Goal: Task Accomplishment & Management: Manage account settings

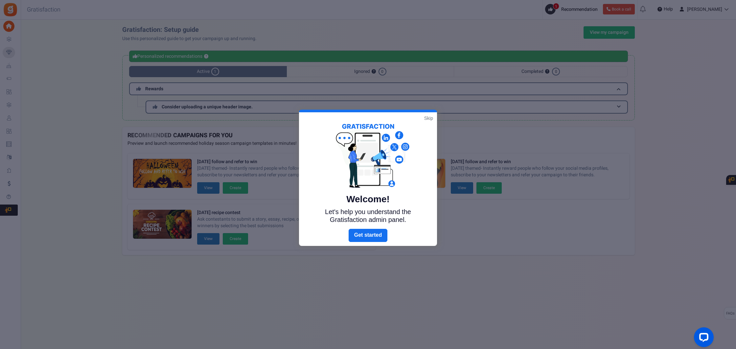
click at [430, 118] on link "Skip" at bounding box center [428, 118] width 9 height 7
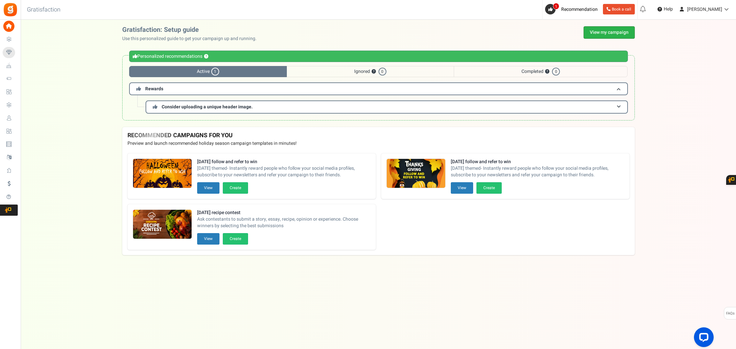
click at [615, 32] on link "View my campaign" at bounding box center [609, 32] width 51 height 12
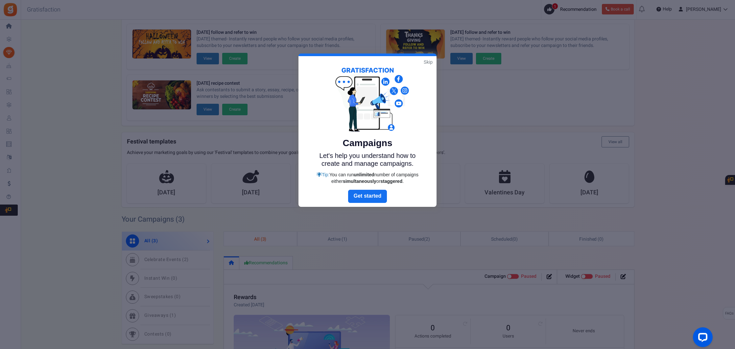
click at [430, 63] on link "Skip" at bounding box center [428, 62] width 9 height 7
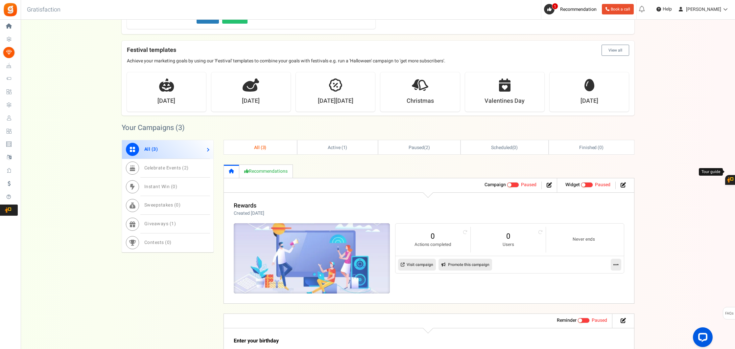
scroll to position [136, 0]
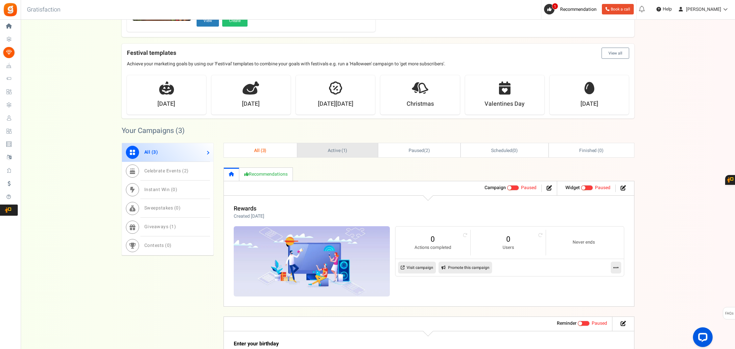
click at [340, 150] on span "Active ( 1 )" at bounding box center [338, 150] width 20 height 7
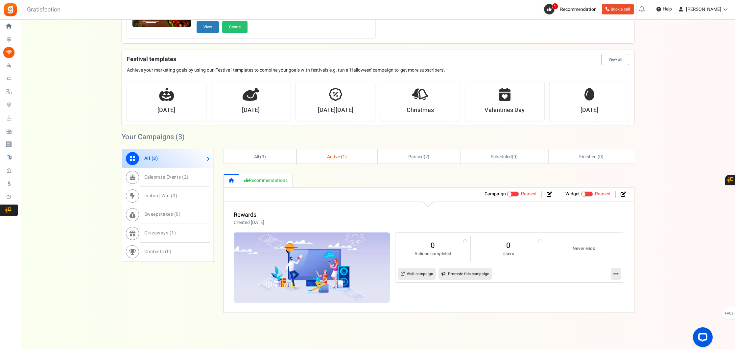
click at [329, 153] on link "Active ( 1 )" at bounding box center [337, 157] width 80 height 14
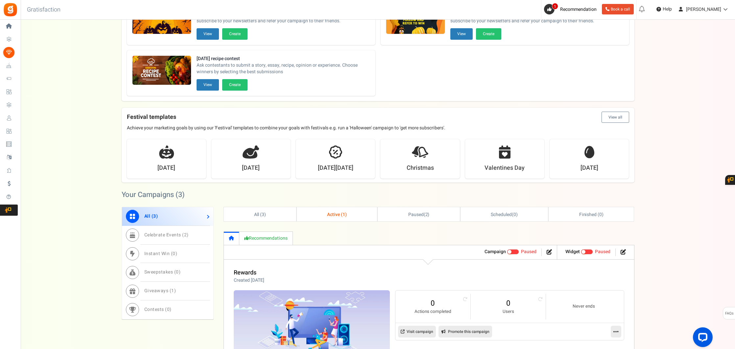
scroll to position [0, 0]
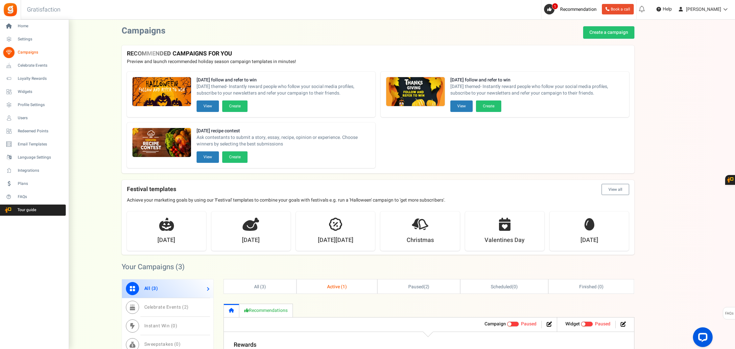
click at [31, 52] on span "Campaigns" at bounding box center [41, 53] width 46 height 6
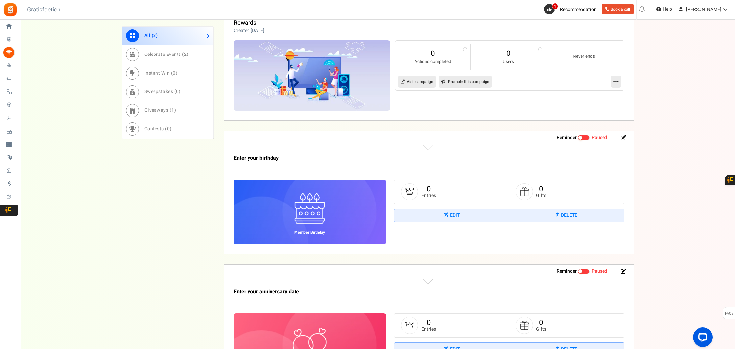
scroll to position [317, 0]
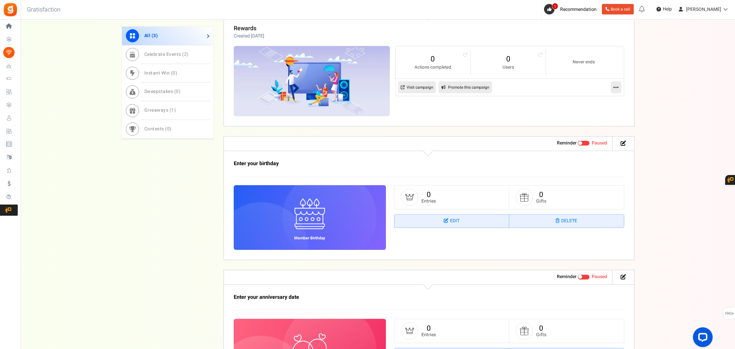
click at [170, 37] on link "All ( 3 )" at bounding box center [167, 36] width 91 height 19
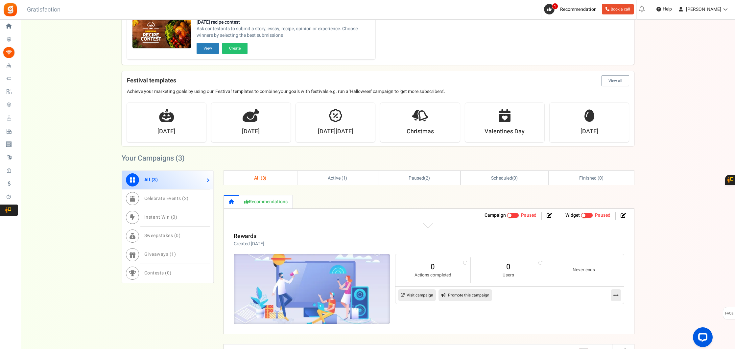
scroll to position [101, 0]
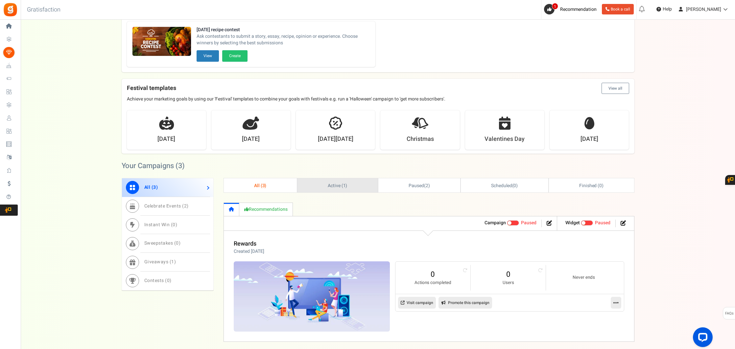
click at [328, 187] on span "Active ( 1 )" at bounding box center [338, 185] width 20 height 7
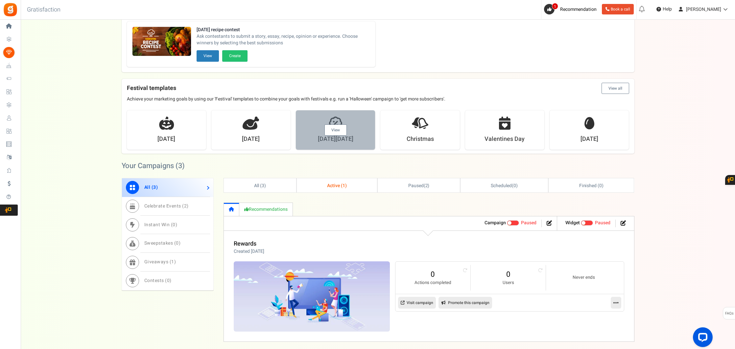
scroll to position [130, 0]
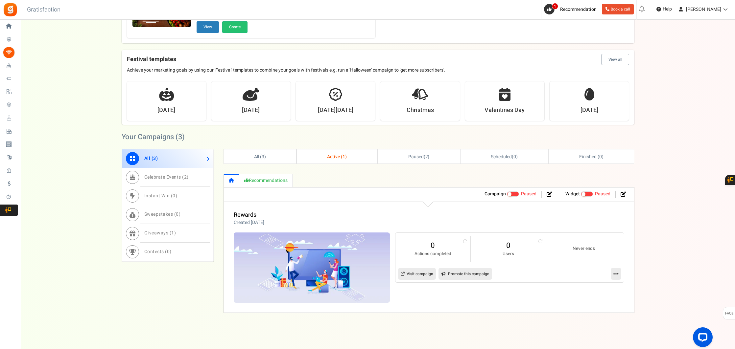
click at [339, 157] on span "Active ( 1 )" at bounding box center [337, 156] width 20 height 7
click at [156, 232] on span "Giveaways ( 1 )" at bounding box center [160, 233] width 32 height 7
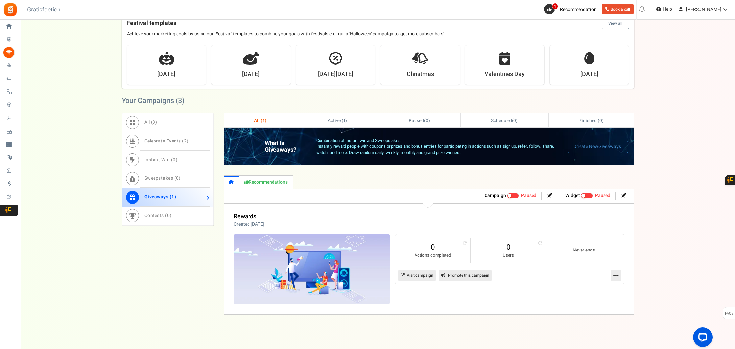
scroll to position [168, 0]
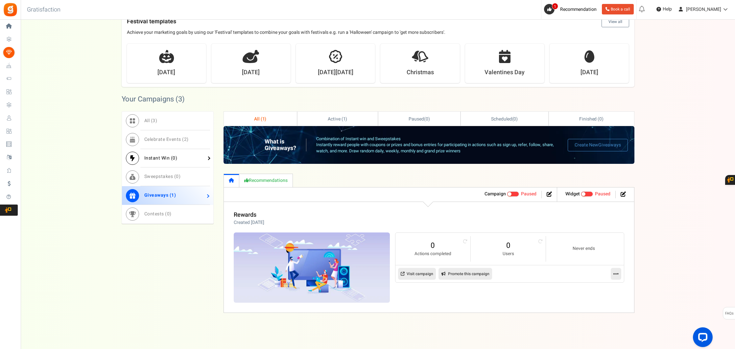
click at [152, 156] on span "Instant Win ( 0 )" at bounding box center [160, 158] width 33 height 7
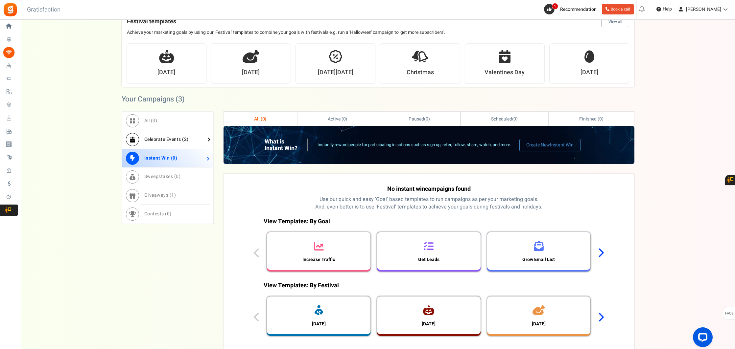
click at [158, 143] on link "Celebrate Events ( 2 )" at bounding box center [167, 139] width 91 height 19
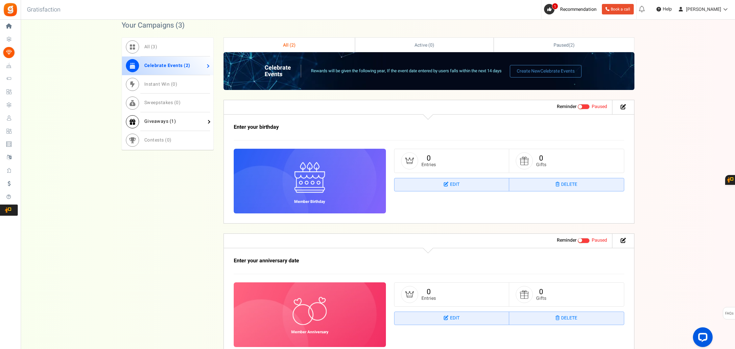
scroll to position [239, 0]
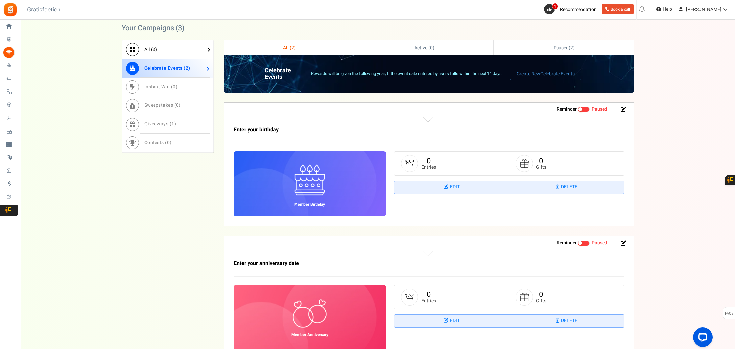
click at [163, 52] on link "All ( 3 )" at bounding box center [167, 49] width 91 height 19
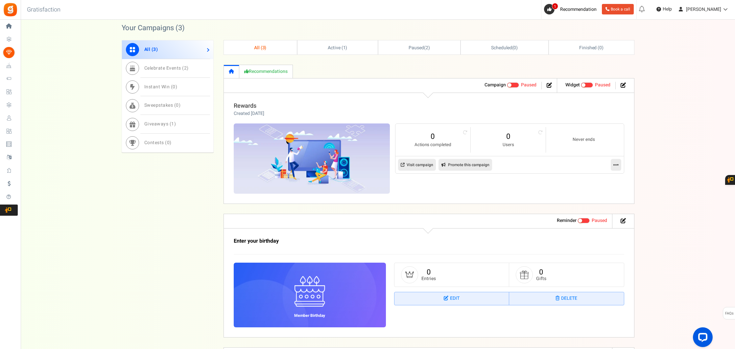
click at [245, 103] on link "Rewards" at bounding box center [245, 106] width 23 height 9
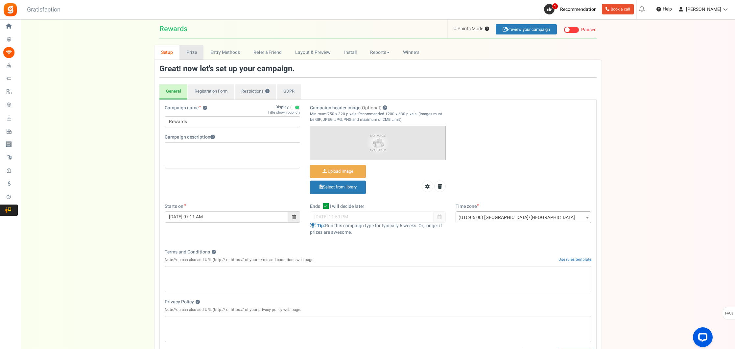
click at [193, 52] on link "Prize" at bounding box center [191, 52] width 24 height 15
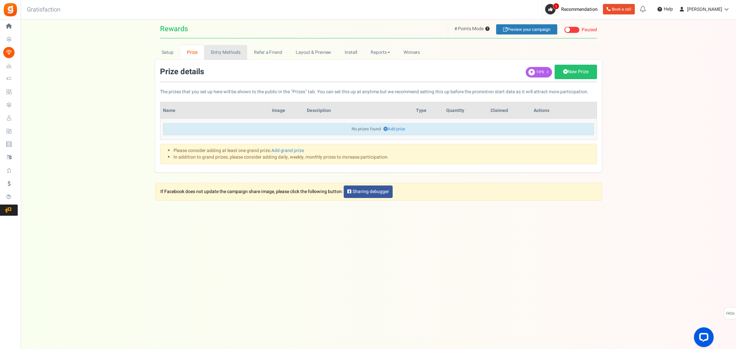
click at [224, 52] on link "Entry Methods" at bounding box center [225, 52] width 43 height 15
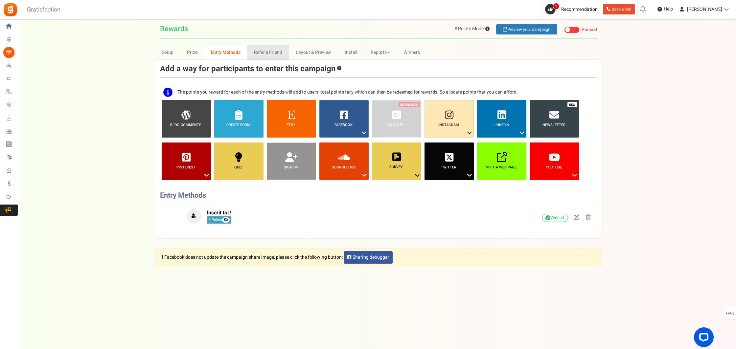
click at [266, 54] on link "Refer a Friend" at bounding box center [268, 52] width 42 height 15
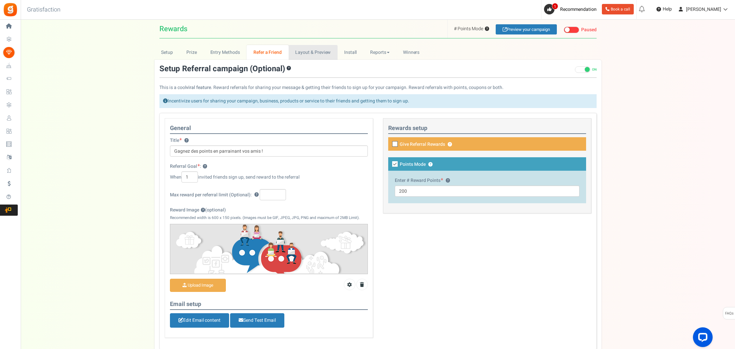
drag, startPoint x: 308, startPoint y: 54, endPoint x: 312, endPoint y: 54, distance: 3.9
click at [308, 54] on link "Layout & Preview" at bounding box center [313, 52] width 49 height 15
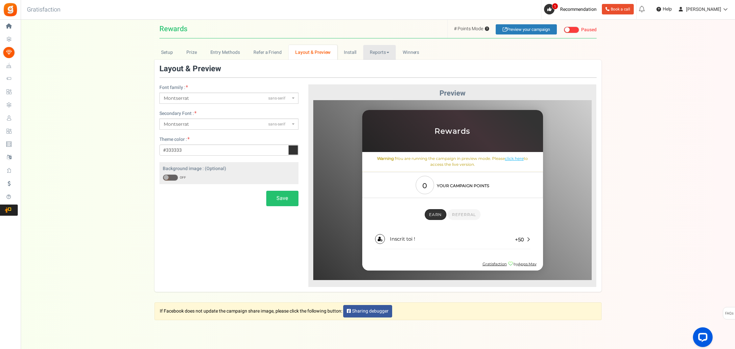
click at [379, 52] on link "Reports" at bounding box center [379, 52] width 33 height 15
click at [413, 53] on span "Winners" at bounding box center [411, 52] width 17 height 7
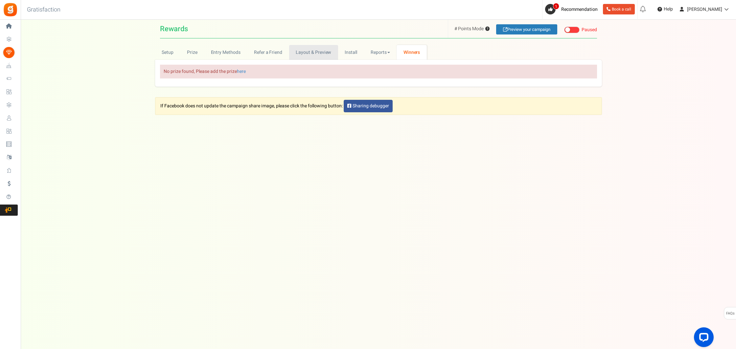
click at [307, 53] on link "Layout & Preview" at bounding box center [313, 52] width 49 height 15
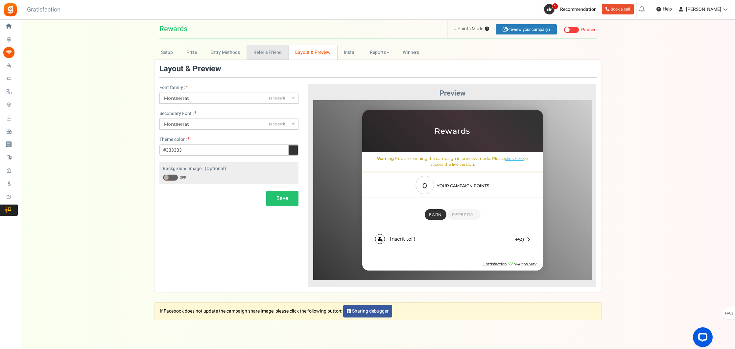
click at [261, 53] on link "Refer a Friend" at bounding box center [267, 52] width 42 height 15
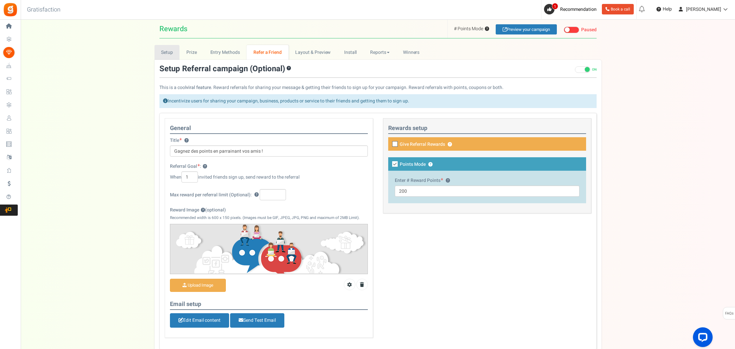
click at [165, 51] on link "Setup" at bounding box center [166, 52] width 25 height 15
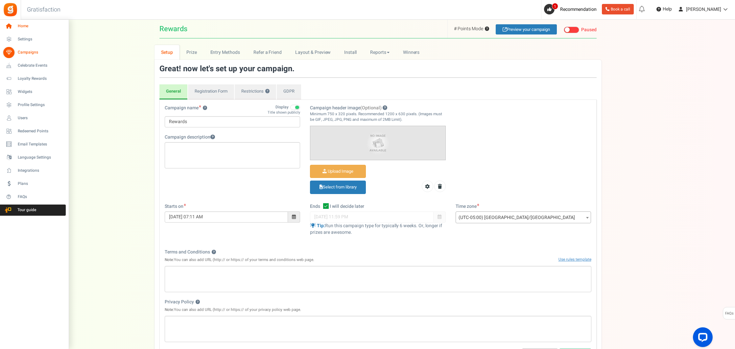
click at [24, 23] on link "Home" at bounding box center [34, 26] width 63 height 11
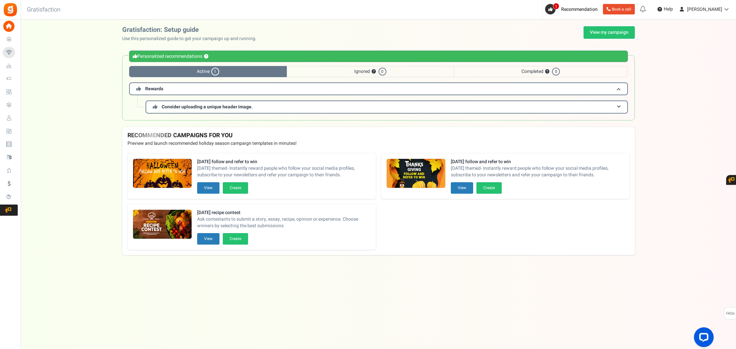
click at [208, 70] on span "Active 1" at bounding box center [208, 71] width 158 height 11
click at [199, 93] on h3 "Rewards" at bounding box center [378, 88] width 499 height 13
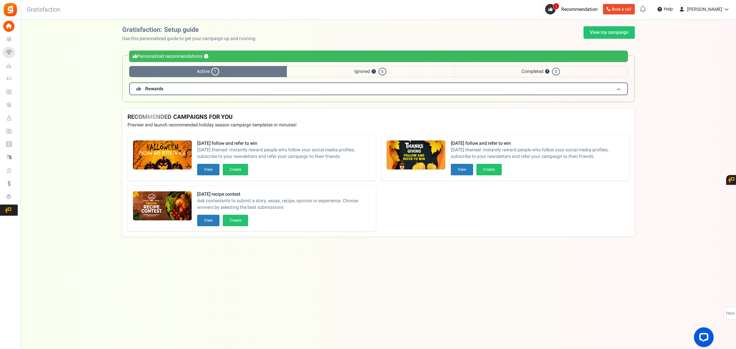
click at [199, 90] on h3 "Rewards" at bounding box center [378, 88] width 499 height 13
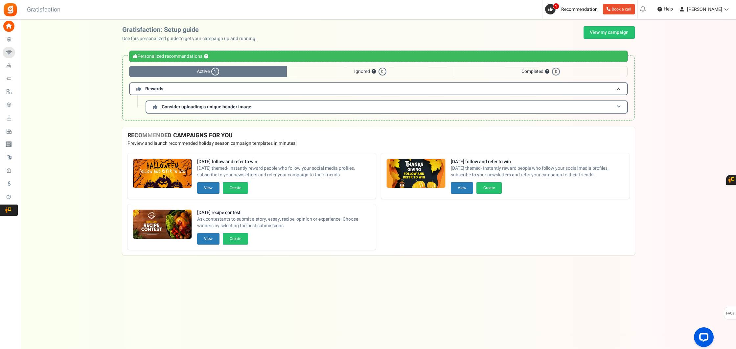
click at [203, 105] on span "Consider uploading a unique header image." at bounding box center [207, 107] width 91 height 7
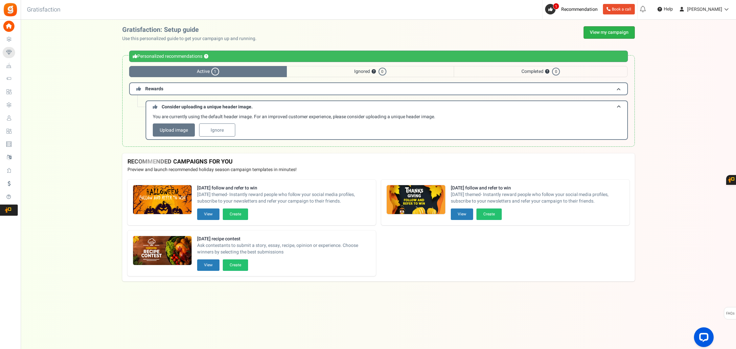
click at [595, 31] on link "View my campaign" at bounding box center [609, 32] width 51 height 12
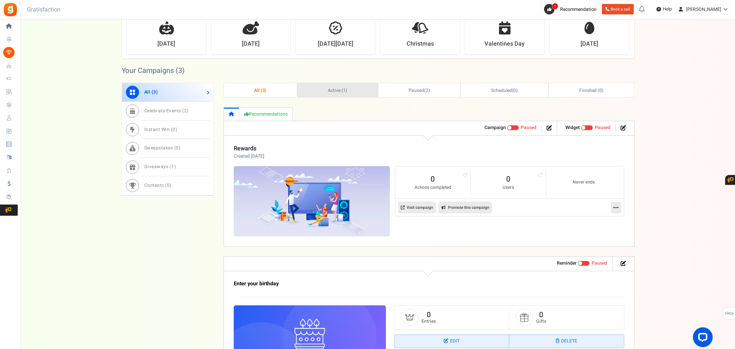
click at [340, 89] on span "Active ( 1 )" at bounding box center [338, 90] width 20 height 7
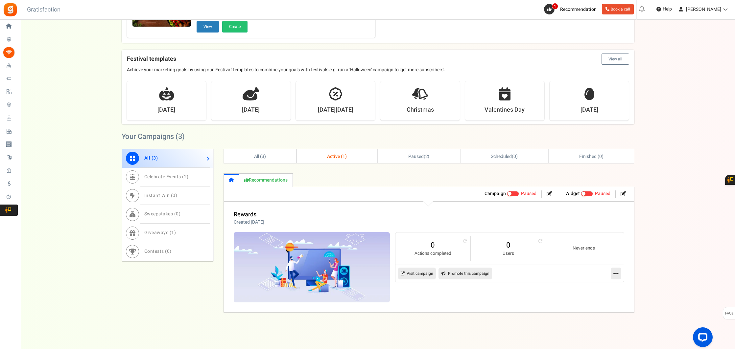
click at [326, 152] on link "Active ( 1 )" at bounding box center [337, 156] width 80 height 14
click at [434, 154] on link "Paused ( 2 )" at bounding box center [419, 156] width 82 height 14
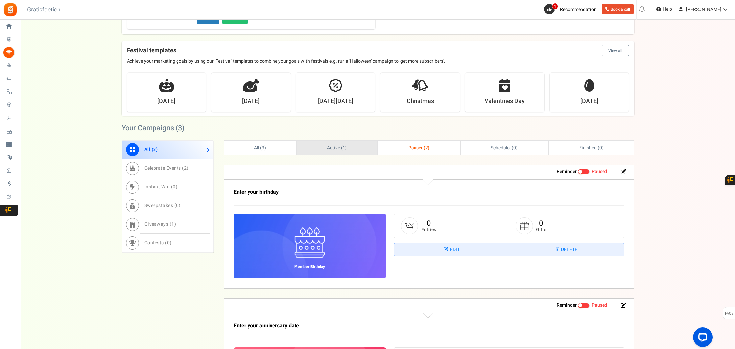
click at [340, 146] on span "Active ( 1 )" at bounding box center [337, 148] width 20 height 7
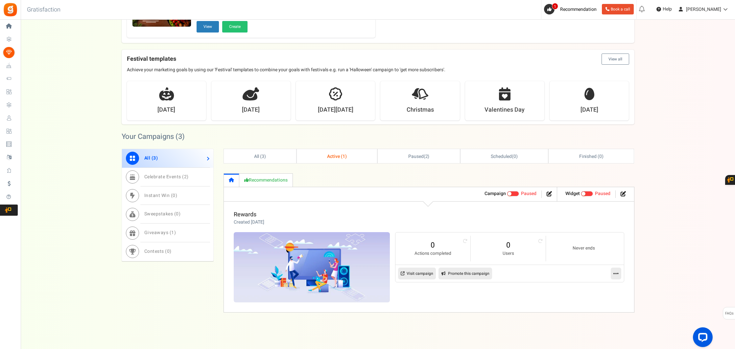
click at [245, 215] on link "Rewards" at bounding box center [245, 214] width 23 height 9
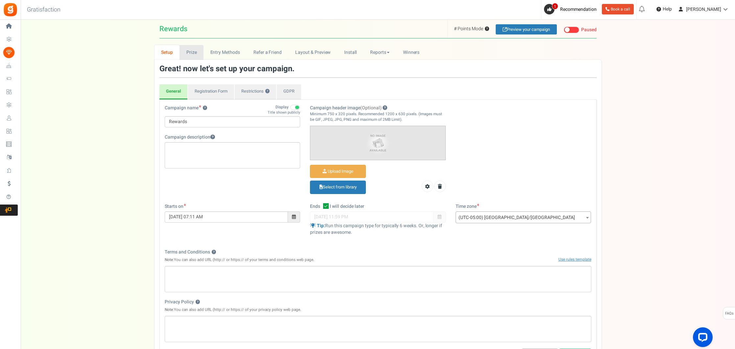
click at [194, 52] on link "Prize" at bounding box center [191, 52] width 24 height 15
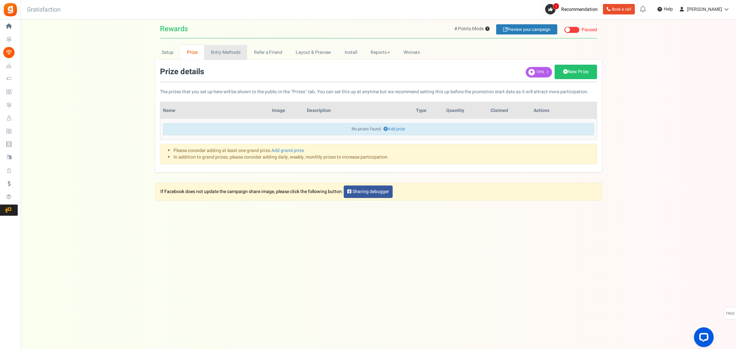
click at [222, 54] on link "Entry Methods" at bounding box center [225, 52] width 43 height 15
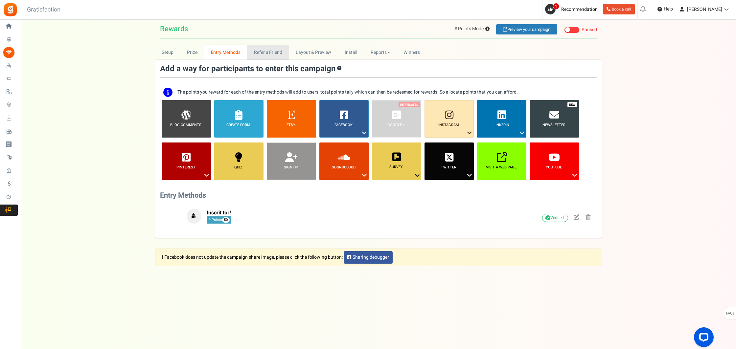
click at [259, 55] on link "Refer a Friend" at bounding box center [268, 52] width 42 height 15
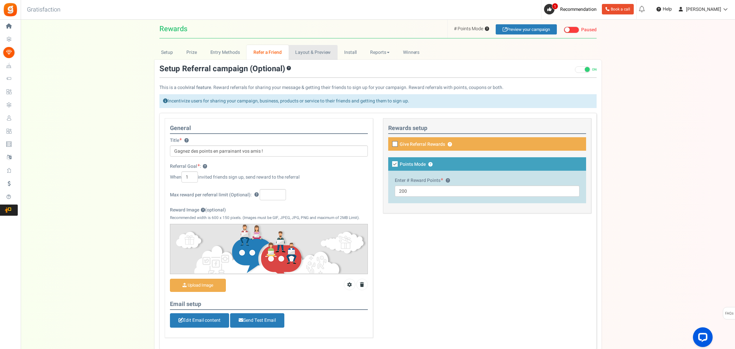
click at [317, 55] on link "Layout & Preview" at bounding box center [313, 52] width 49 height 15
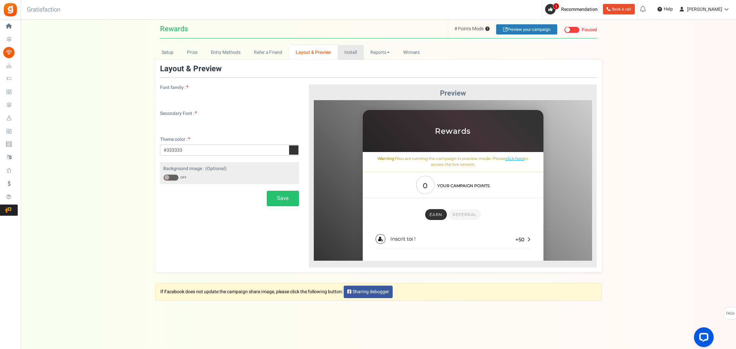
click at [352, 53] on link "Install" at bounding box center [351, 52] width 26 height 15
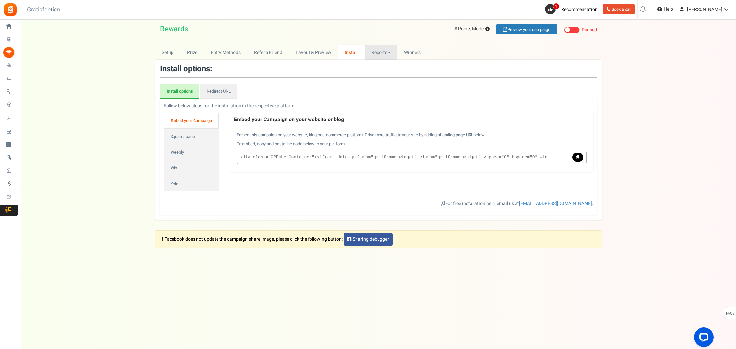
click at [374, 52] on link "Reports" at bounding box center [381, 52] width 33 height 15
click at [417, 49] on span "Winners" at bounding box center [412, 52] width 17 height 7
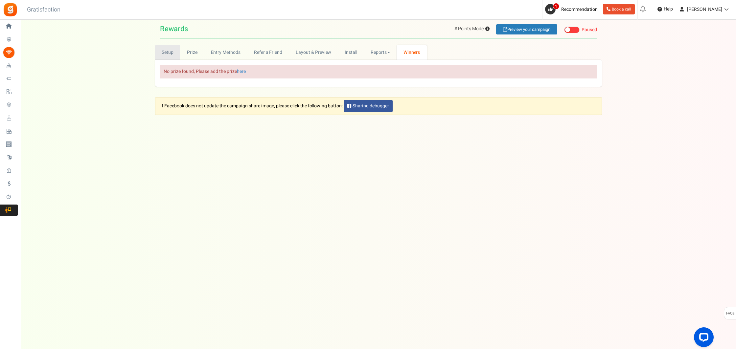
click at [164, 53] on link "Setup" at bounding box center [167, 52] width 25 height 15
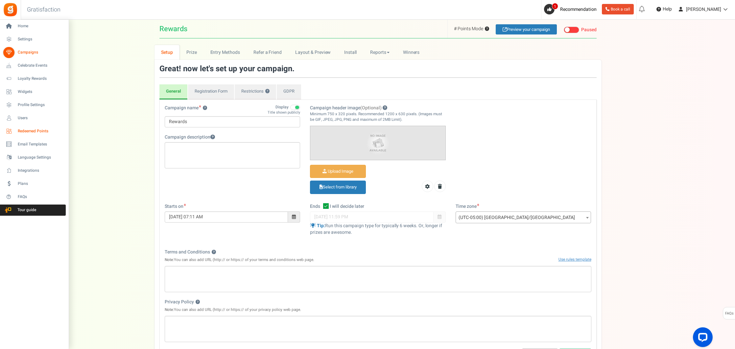
click at [41, 131] on span "Redeemed Points" at bounding box center [41, 132] width 46 height 6
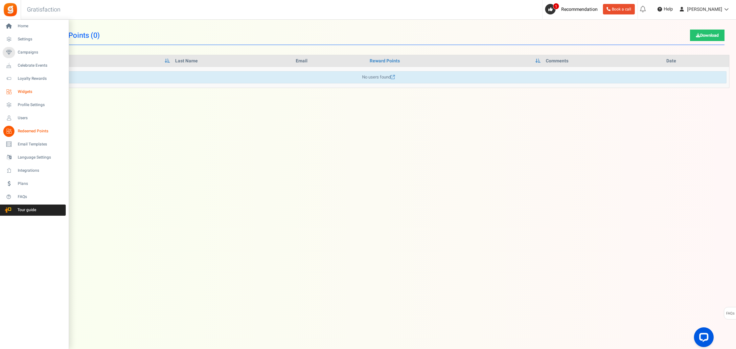
click at [31, 90] on span "Widgets" at bounding box center [41, 92] width 46 height 6
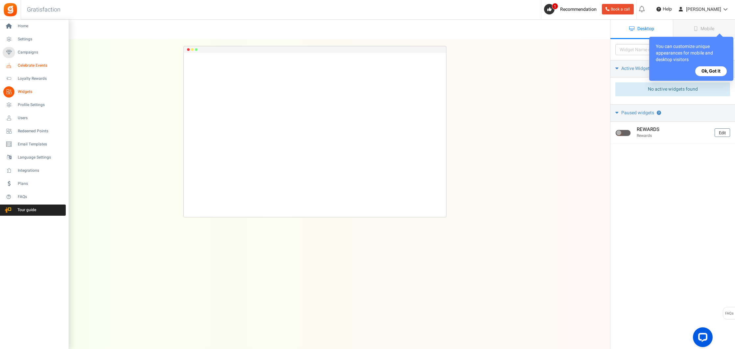
click at [35, 67] on span "Celebrate Events" at bounding box center [41, 66] width 46 height 6
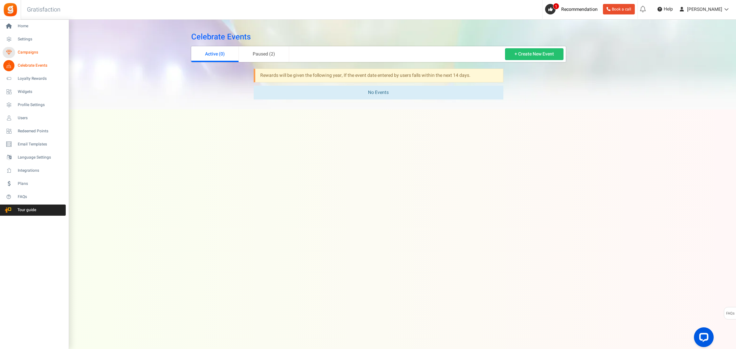
click at [32, 52] on span "Campaigns" at bounding box center [41, 53] width 46 height 6
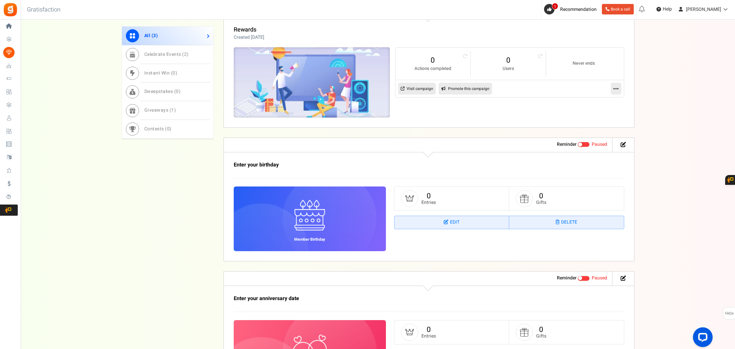
scroll to position [398, 0]
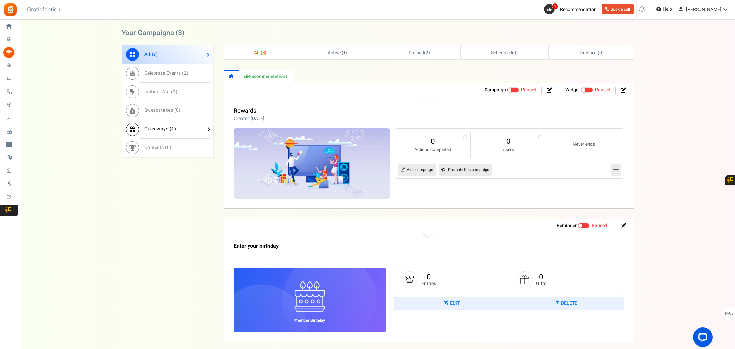
click at [165, 129] on span "Giveaways ( 1 )" at bounding box center [160, 129] width 32 height 7
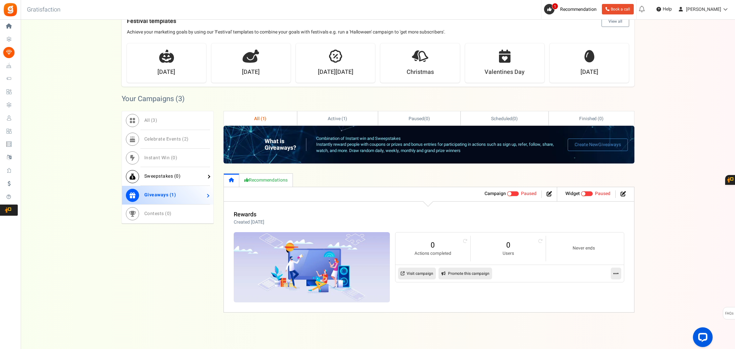
click at [166, 178] on span "Sweepstakes ( 0 )" at bounding box center [162, 176] width 36 height 7
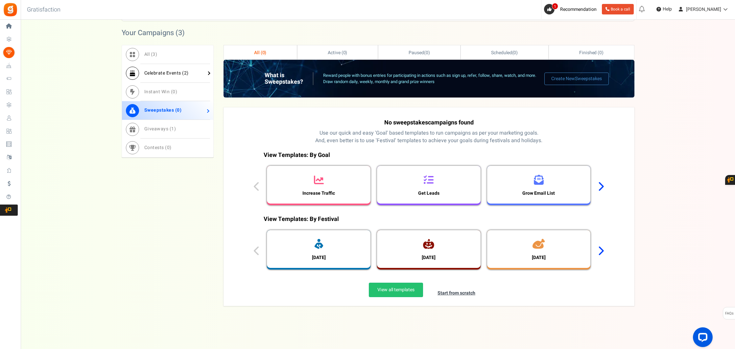
click at [159, 78] on link "Celebrate Events ( 2 )" at bounding box center [167, 73] width 91 height 19
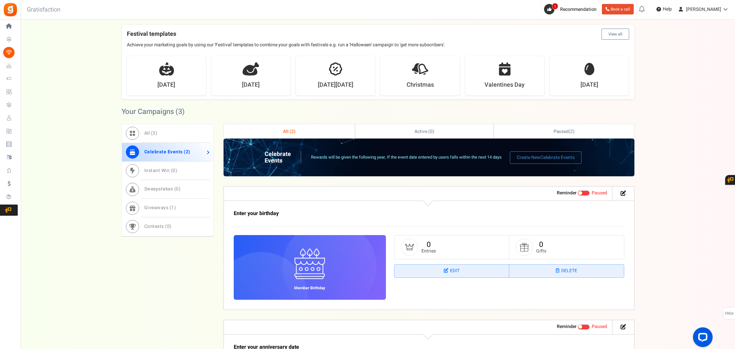
scroll to position [127, 0]
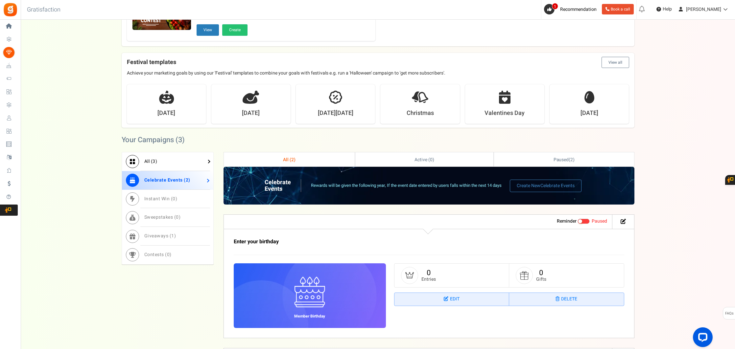
click at [159, 154] on link "All ( 3 )" at bounding box center [167, 161] width 91 height 19
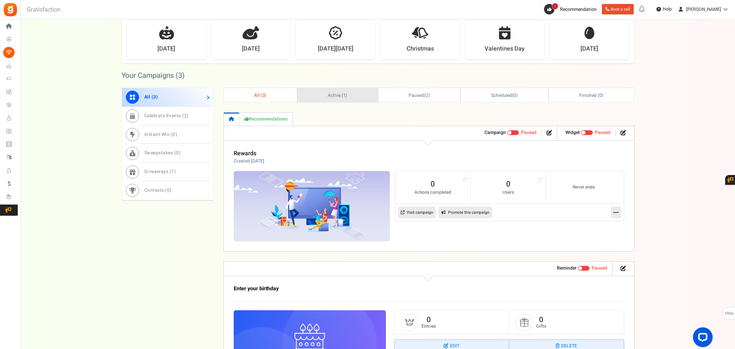
click at [338, 93] on span "Active ( 1 )" at bounding box center [338, 95] width 20 height 7
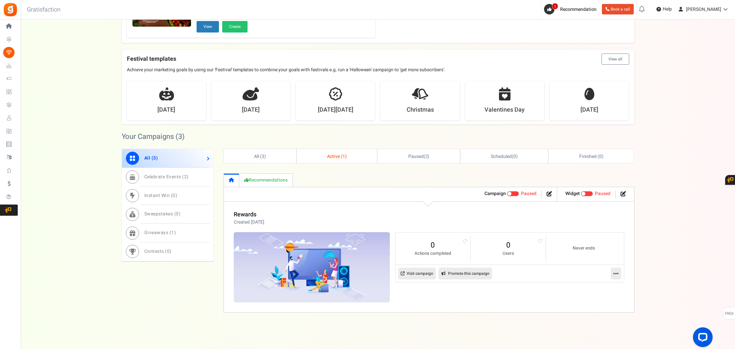
scroll to position [130, 0]
click at [256, 179] on link "Recommendations" at bounding box center [266, 180] width 54 height 13
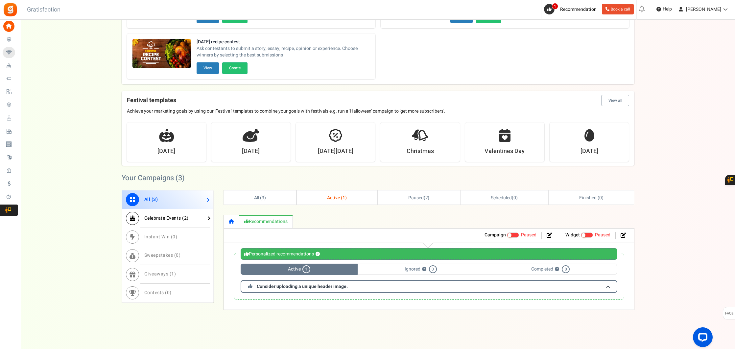
click at [163, 220] on span "Celebrate Events ( 2 )" at bounding box center [166, 218] width 44 height 7
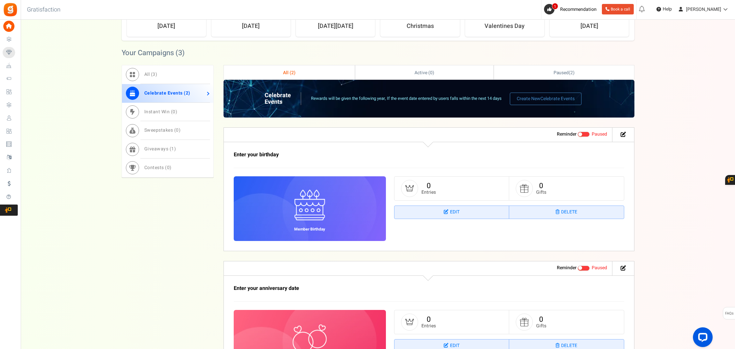
scroll to position [208, 0]
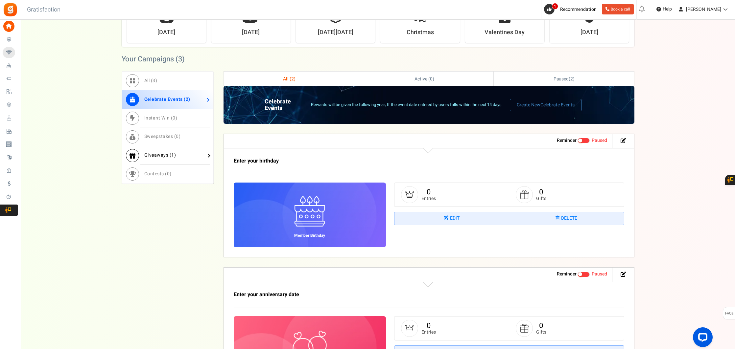
click at [158, 154] on span "Giveaways ( 1 )" at bounding box center [160, 155] width 32 height 7
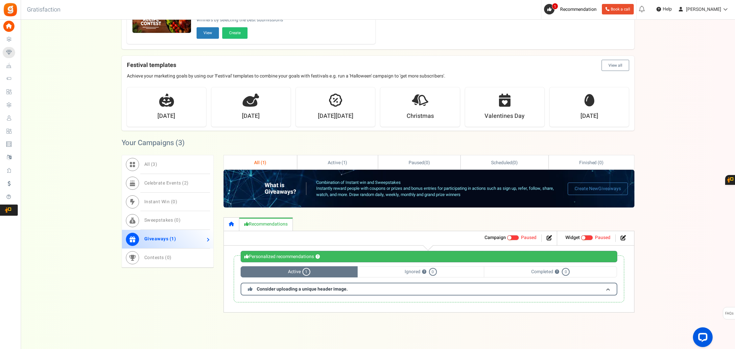
scroll to position [125, 0]
click at [276, 219] on link "Recommendations" at bounding box center [266, 224] width 54 height 13
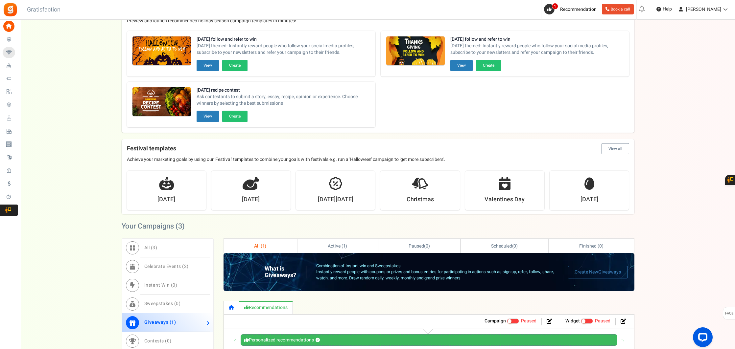
scroll to position [0, 0]
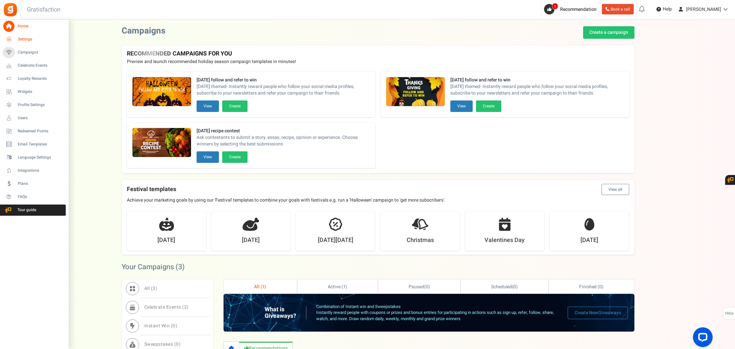
click at [26, 39] on span "Settings" at bounding box center [41, 39] width 46 height 6
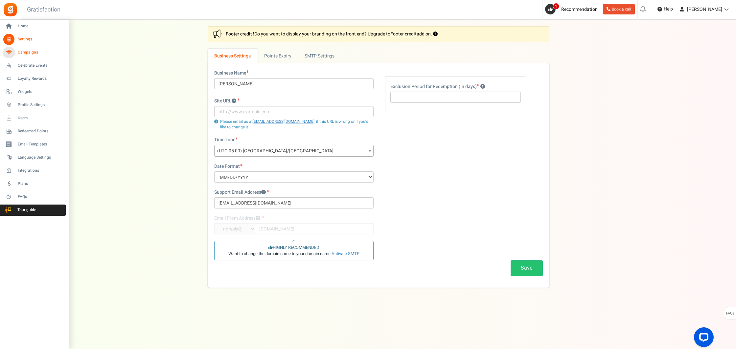
click at [33, 53] on span "Campaigns" at bounding box center [41, 53] width 46 height 6
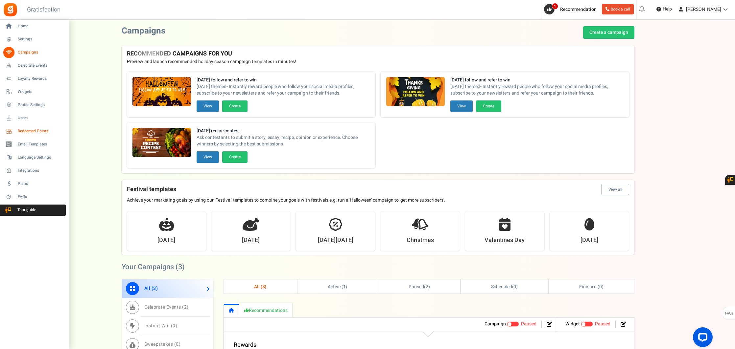
click at [38, 131] on span "Redeemed Points" at bounding box center [41, 132] width 46 height 6
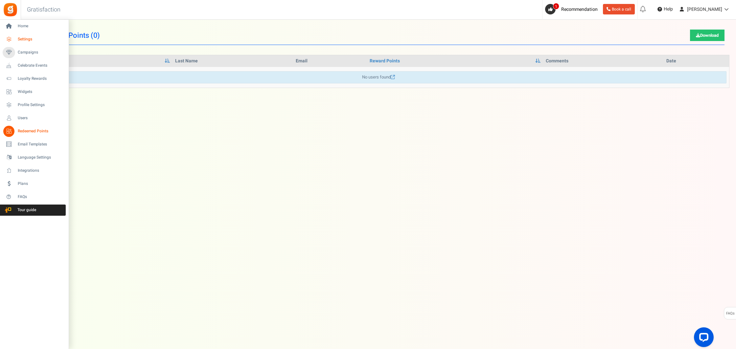
click at [24, 38] on span "Settings" at bounding box center [41, 39] width 46 height 6
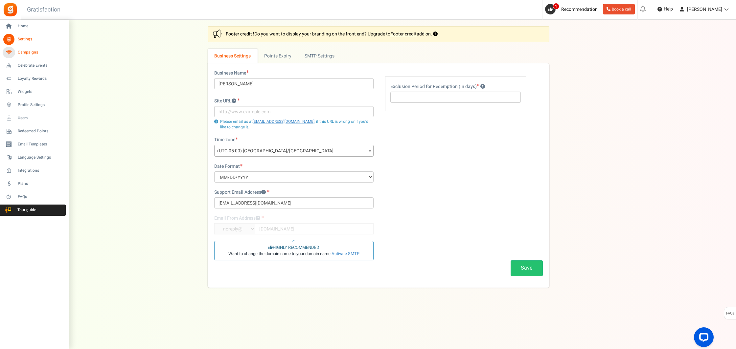
click at [29, 52] on span "Campaigns" at bounding box center [41, 53] width 46 height 6
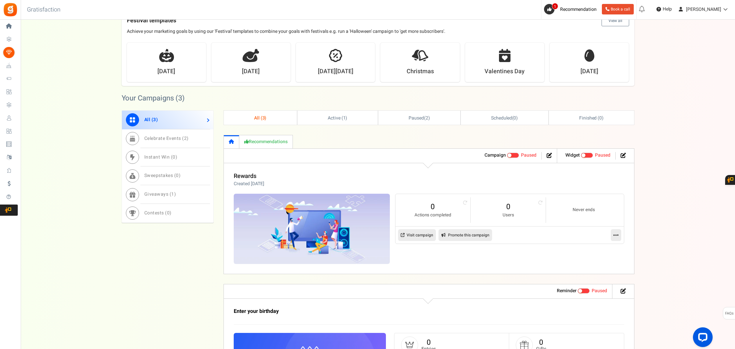
scroll to position [178, 0]
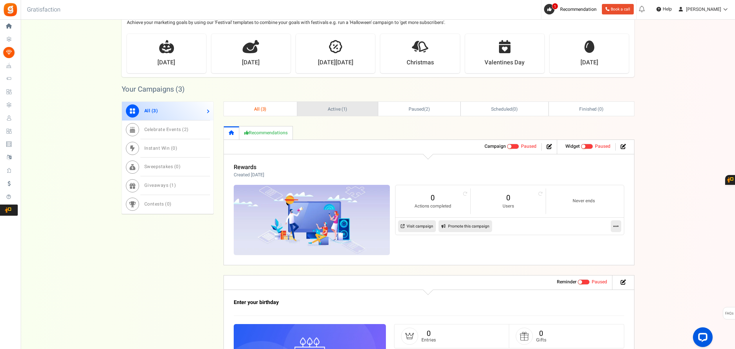
click at [343, 111] on span "1" at bounding box center [344, 109] width 3 height 7
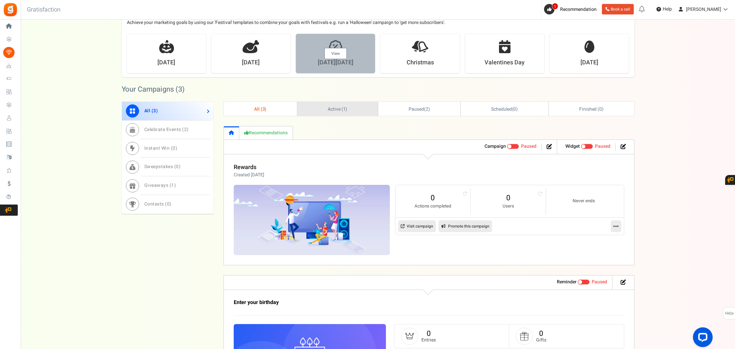
scroll to position [130, 0]
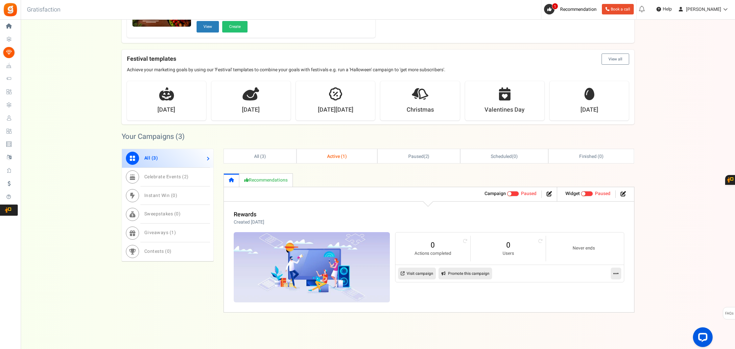
click at [619, 273] on link at bounding box center [616, 274] width 11 height 12
click at [598, 288] on link "Edit" at bounding box center [595, 290] width 49 height 12
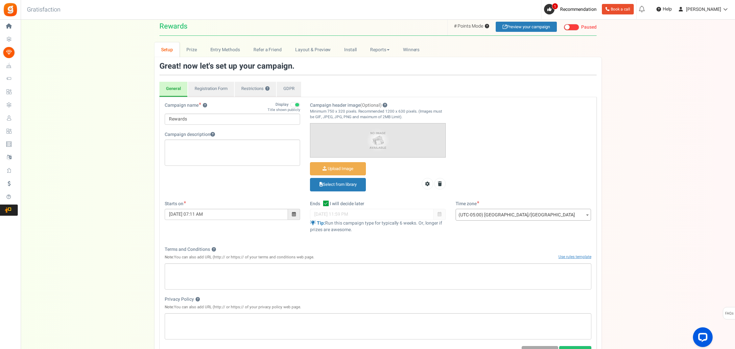
scroll to position [2, 0]
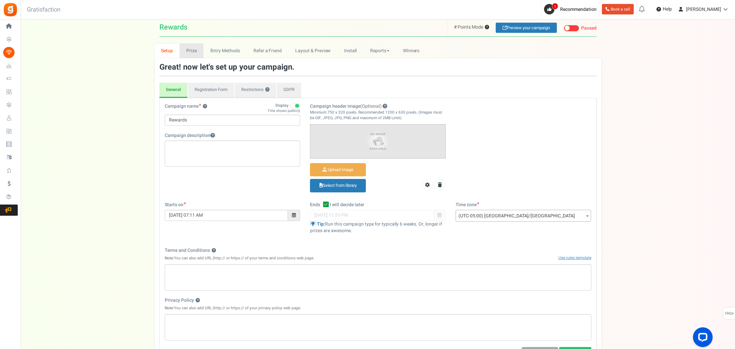
click at [189, 50] on link "Prize" at bounding box center [191, 50] width 24 height 15
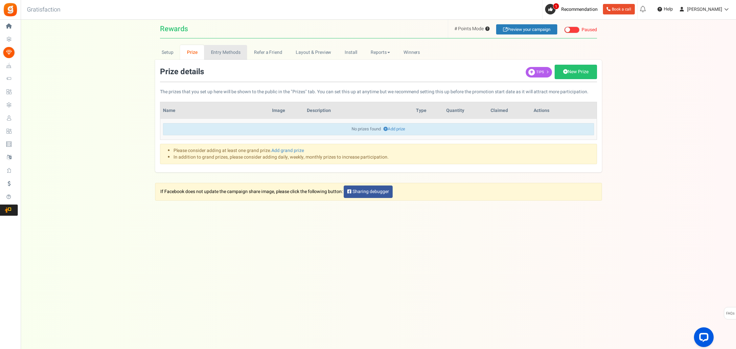
click at [218, 54] on link "Entry Methods" at bounding box center [225, 52] width 43 height 15
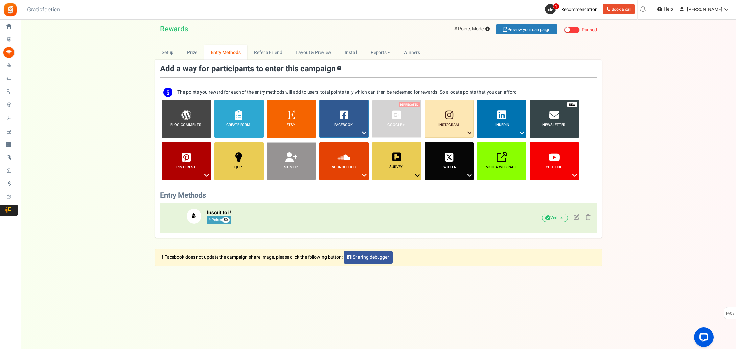
click at [259, 213] on p "Inscrit toi ! # Points 50" at bounding box center [341, 216] width 308 height 15
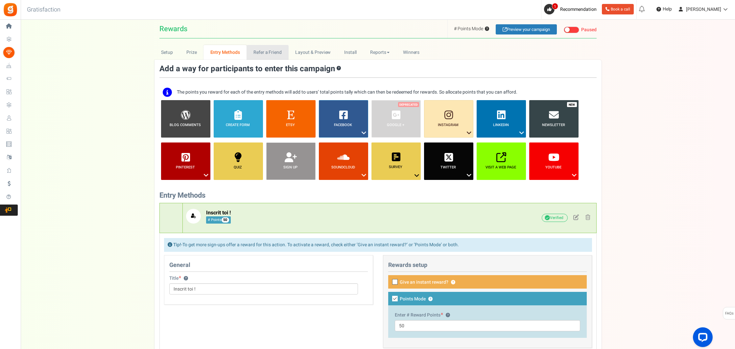
click at [270, 54] on link "Refer a Friend" at bounding box center [267, 52] width 42 height 15
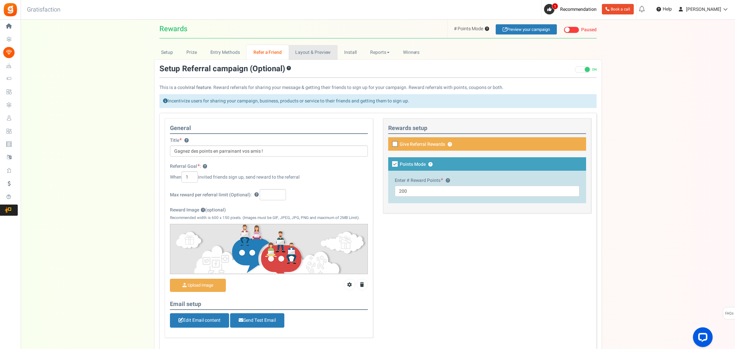
click at [304, 53] on link "Layout & Preview" at bounding box center [313, 52] width 49 height 15
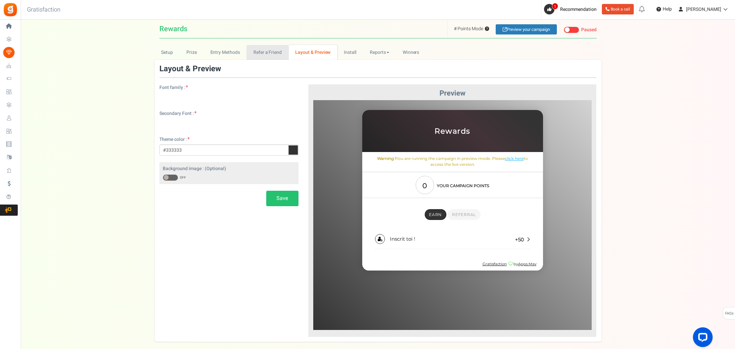
click at [259, 52] on link "Refer a Friend" at bounding box center [267, 52] width 42 height 15
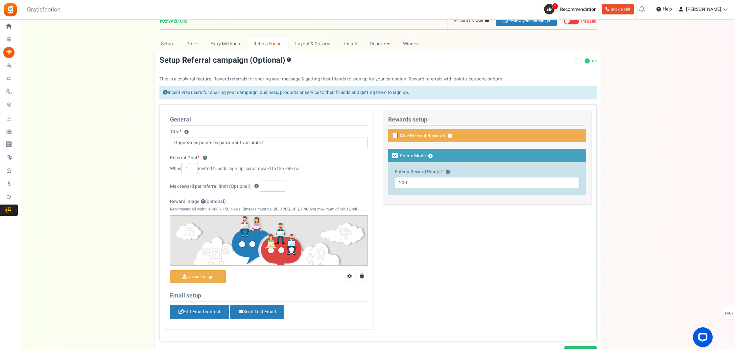
scroll to position [2, 0]
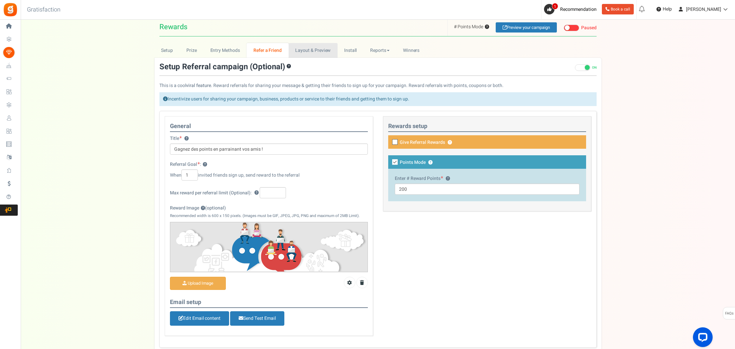
click at [312, 51] on link "Layout & Preview" at bounding box center [313, 50] width 49 height 15
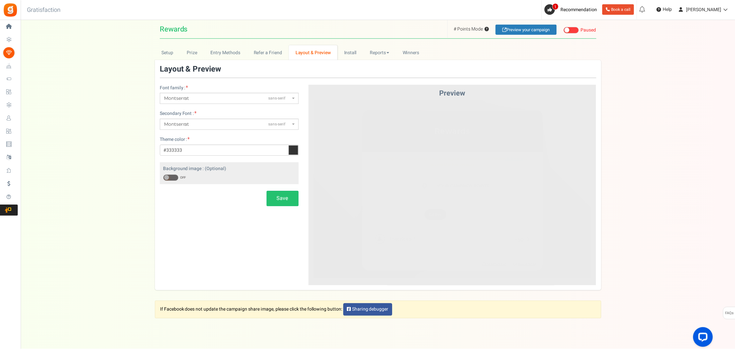
scroll to position [0, 0]
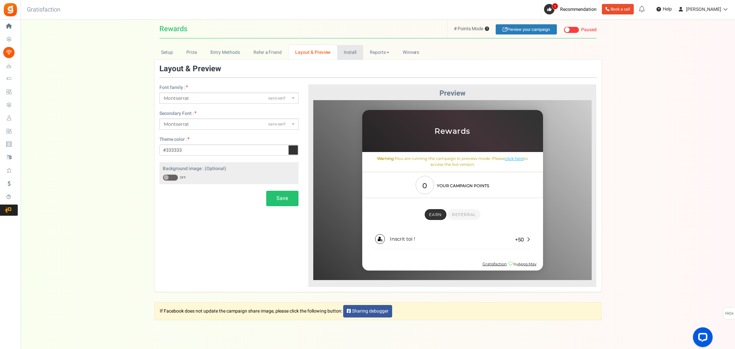
click at [354, 53] on link "Install" at bounding box center [350, 52] width 26 height 15
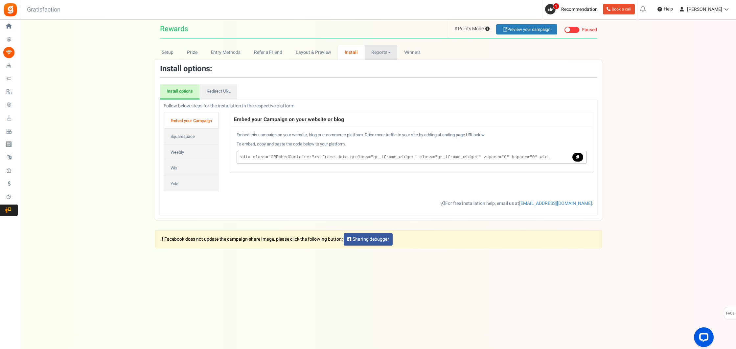
click at [379, 52] on link "Reports" at bounding box center [381, 52] width 33 height 15
click at [405, 51] on span "Winners" at bounding box center [412, 52] width 17 height 7
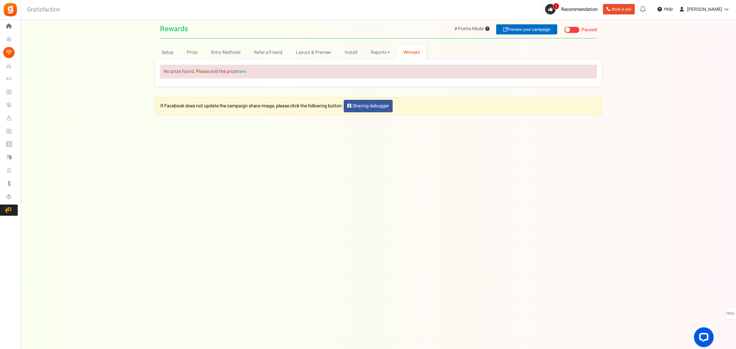
click at [516, 28] on link "Preview your campaign" at bounding box center [526, 29] width 61 height 10
click at [716, 10] on span "[PERSON_NAME]" at bounding box center [704, 9] width 35 height 7
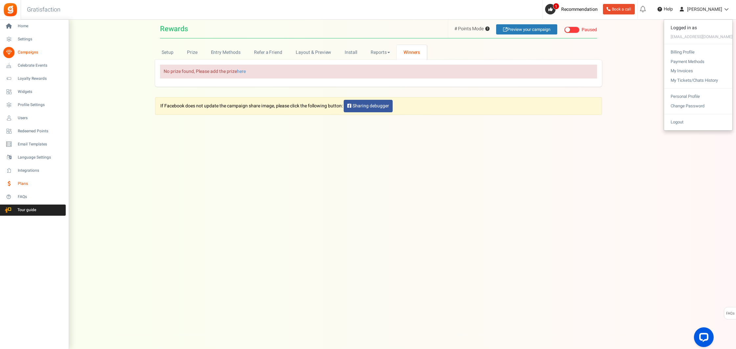
click at [22, 182] on span "Plans" at bounding box center [41, 184] width 46 height 6
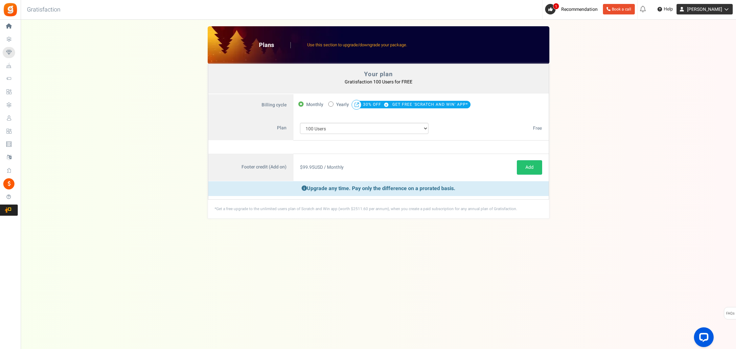
click at [711, 10] on span "[PERSON_NAME]" at bounding box center [704, 9] width 35 height 7
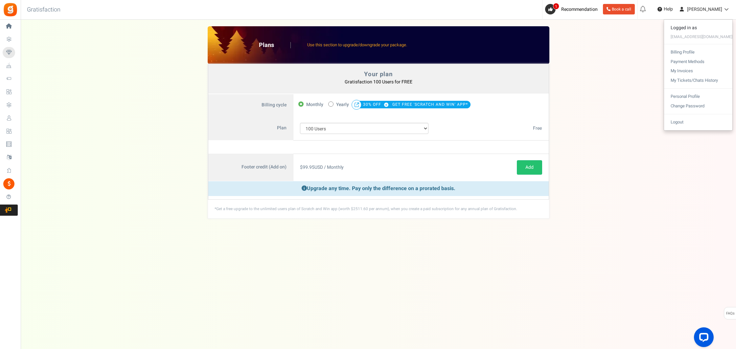
click at [0, 0] on span "Home" at bounding box center [0, 0] width 0 height 0
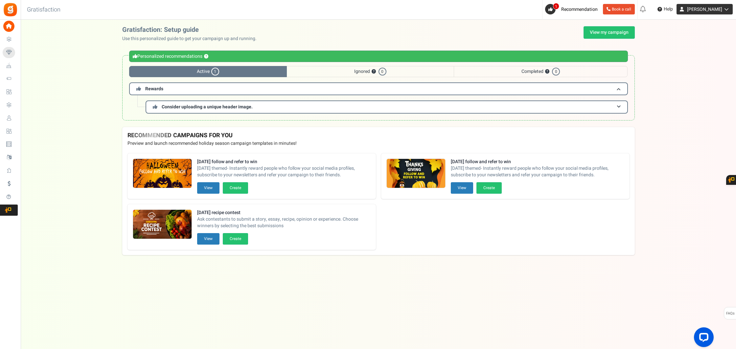
click at [711, 8] on span "[PERSON_NAME]" at bounding box center [704, 9] width 35 height 7
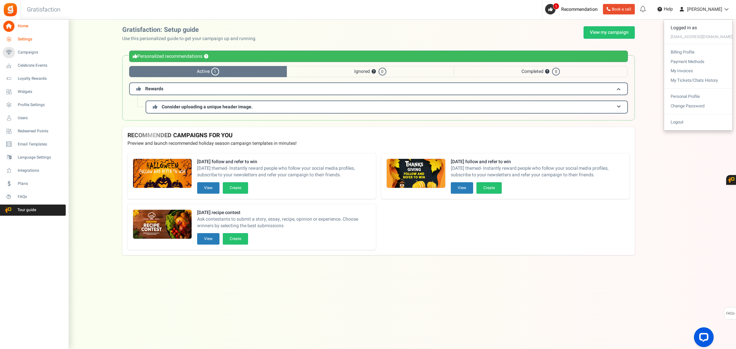
click at [28, 35] on link "Settings" at bounding box center [34, 39] width 63 height 11
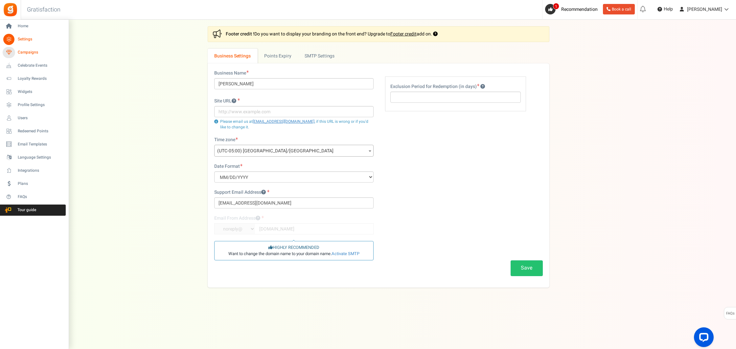
click at [25, 53] on span "Campaigns" at bounding box center [41, 53] width 46 height 6
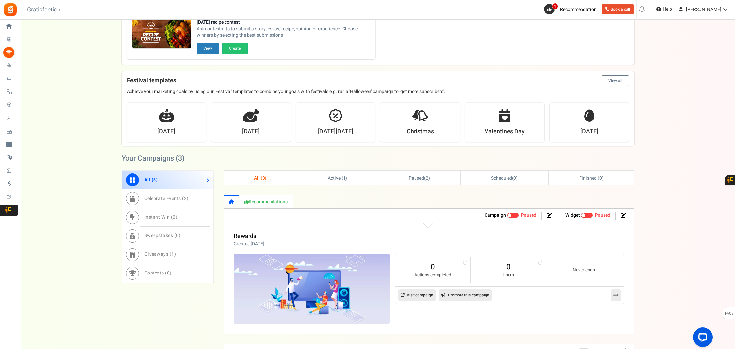
scroll to position [121, 0]
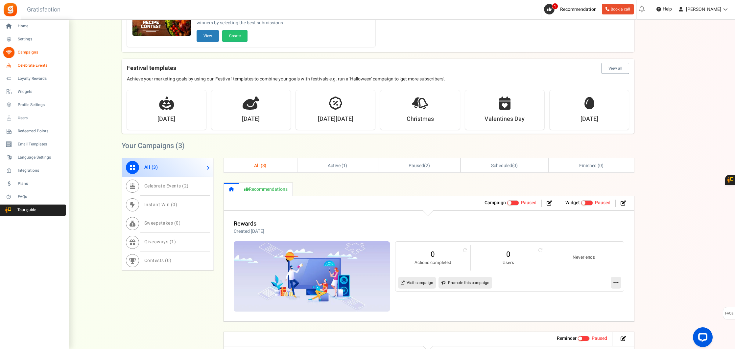
click at [8, 68] on icon at bounding box center [8, 65] width 11 height 11
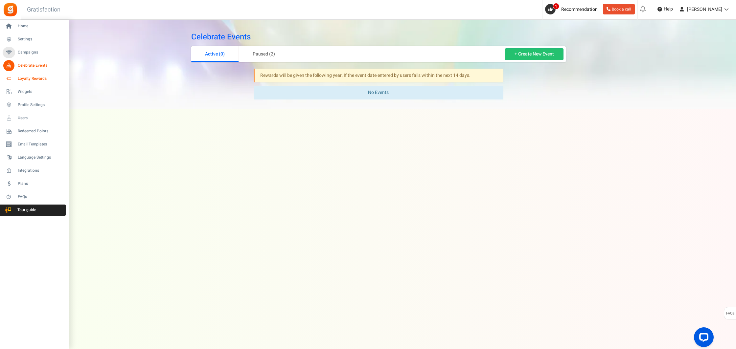
click at [33, 80] on span "Loyalty Rewards" at bounding box center [41, 79] width 46 height 6
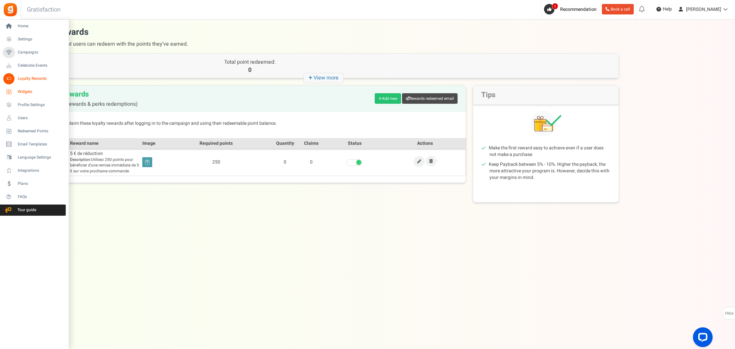
click at [30, 91] on span "Widgets" at bounding box center [41, 92] width 46 height 6
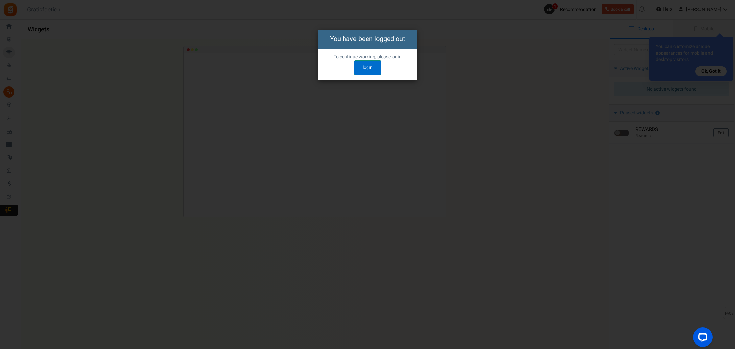
click at [368, 63] on link "login" at bounding box center [367, 67] width 27 height 14
